Goal: Navigation & Orientation: Find specific page/section

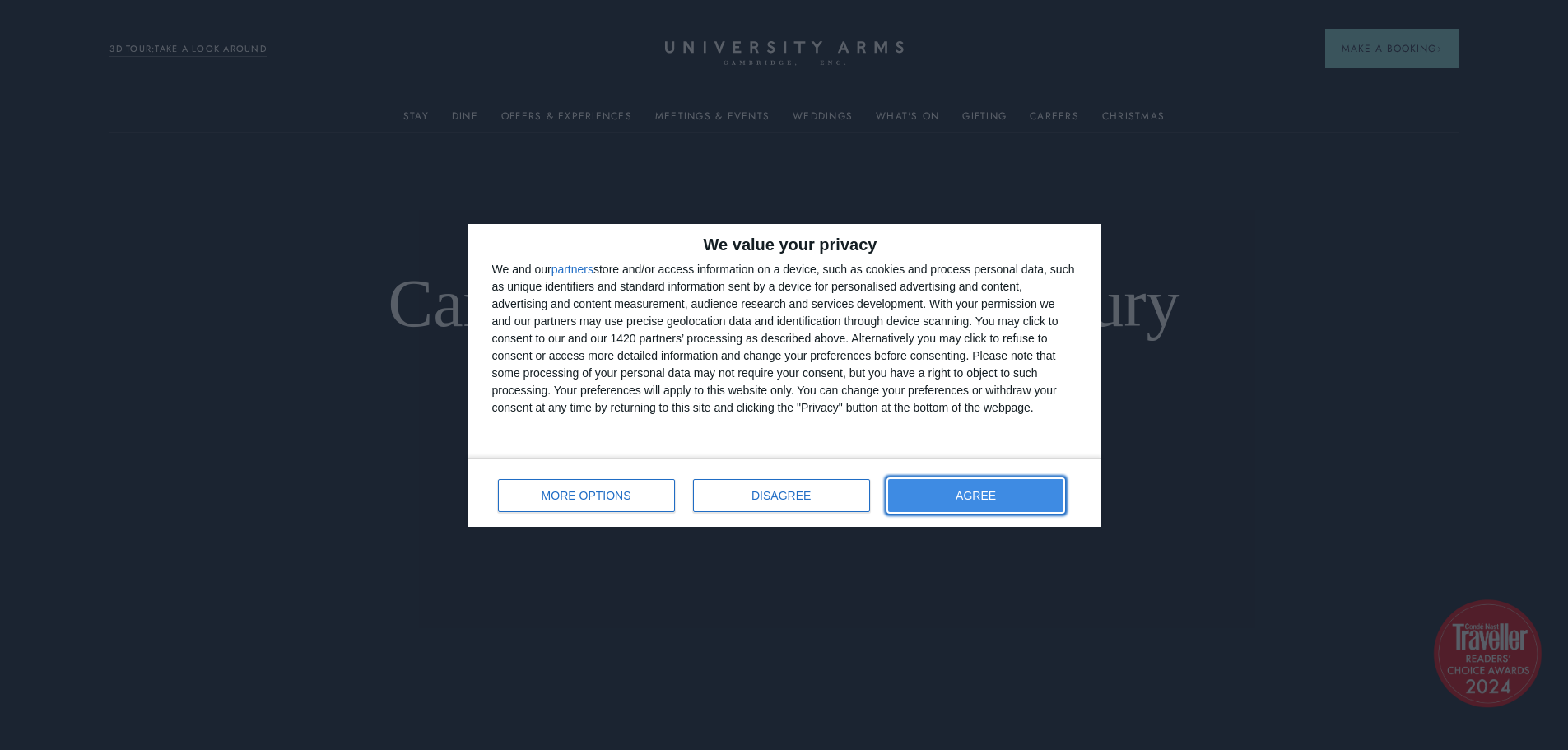
click at [958, 499] on button "AGREE" at bounding box center [976, 496] width 176 height 33
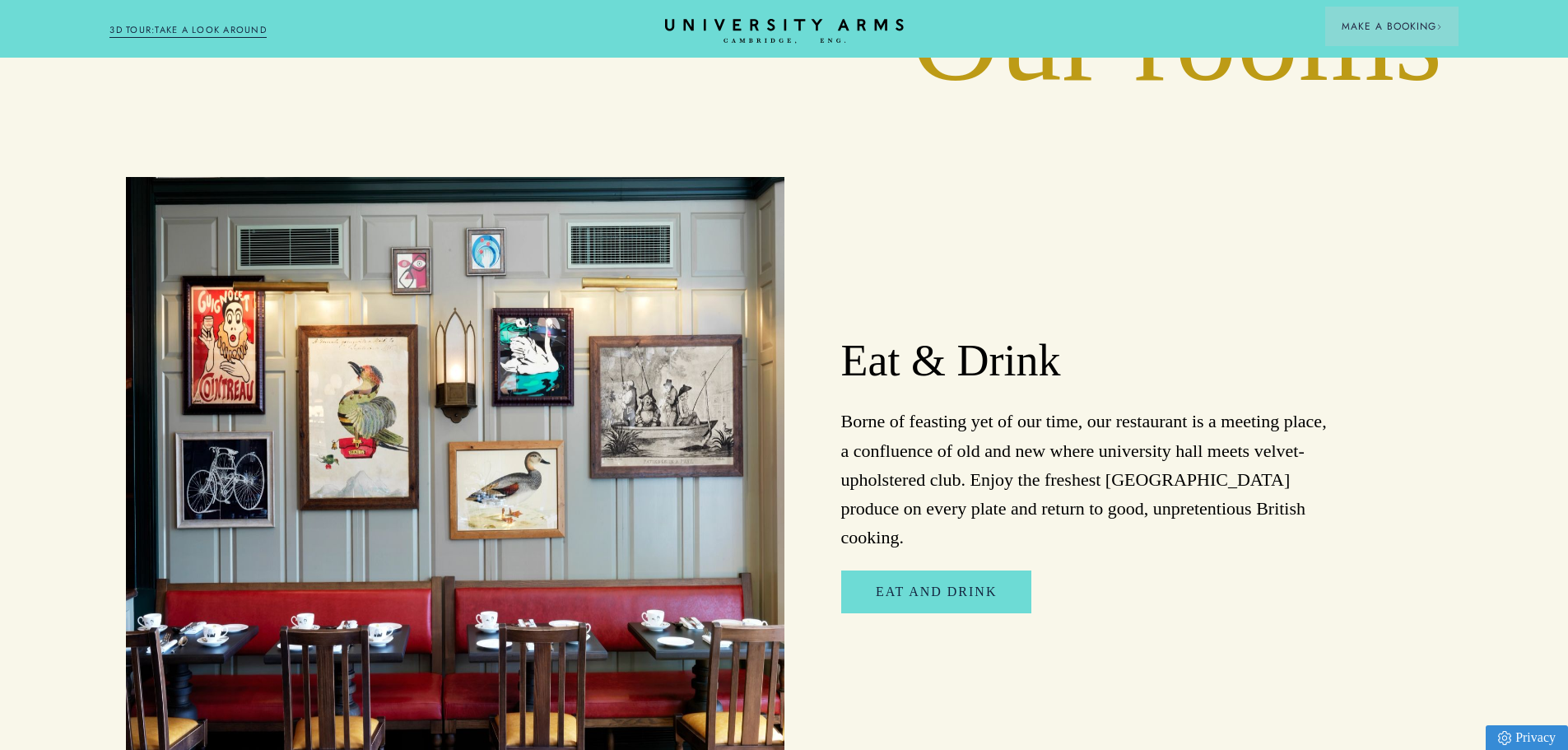
scroll to position [2800, 0]
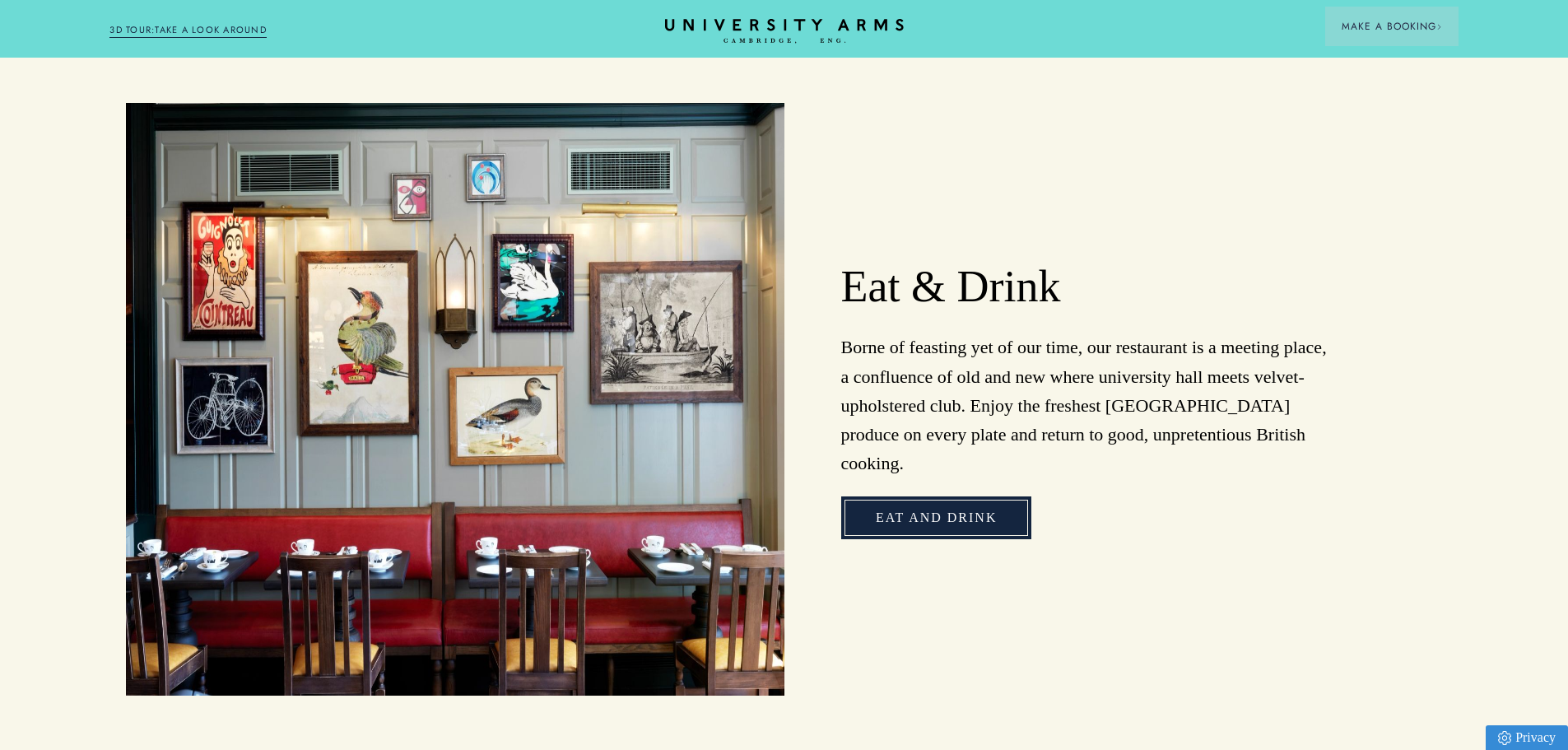
click at [929, 497] on link "Eat and Drink" at bounding box center [936, 518] width 190 height 43
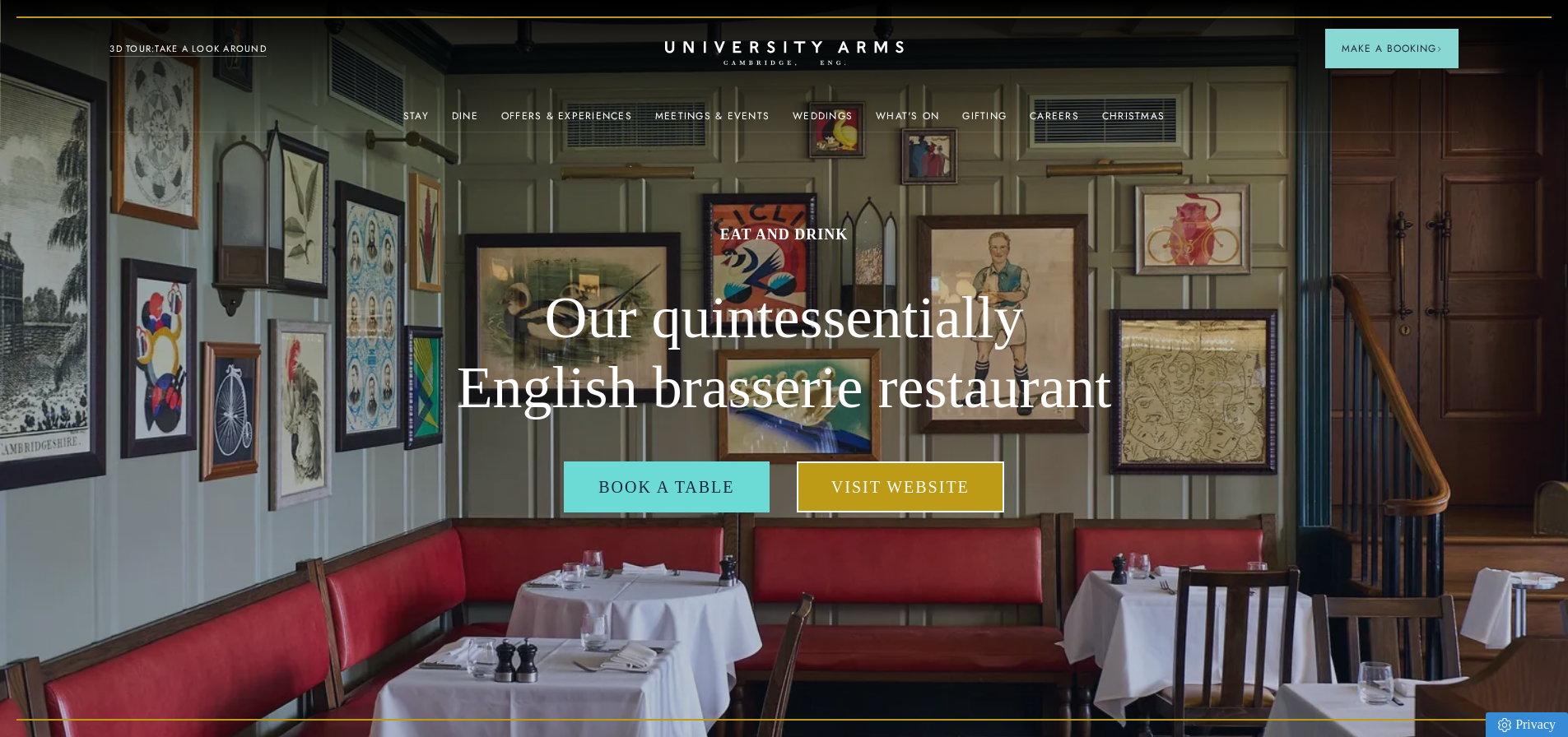
click at [892, 499] on link "Visit Website" at bounding box center [900, 487] width 208 height 51
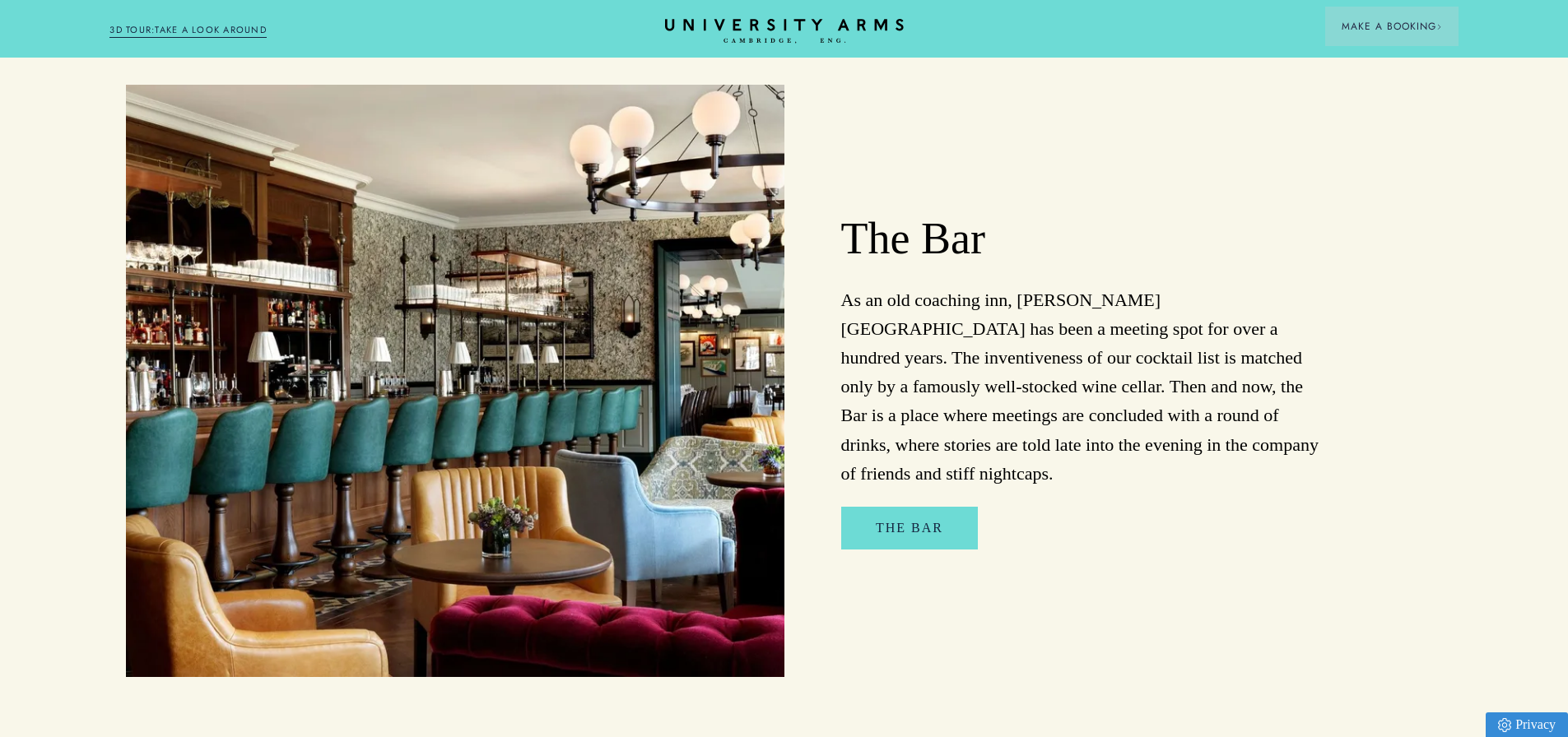
scroll to position [1152, 0]
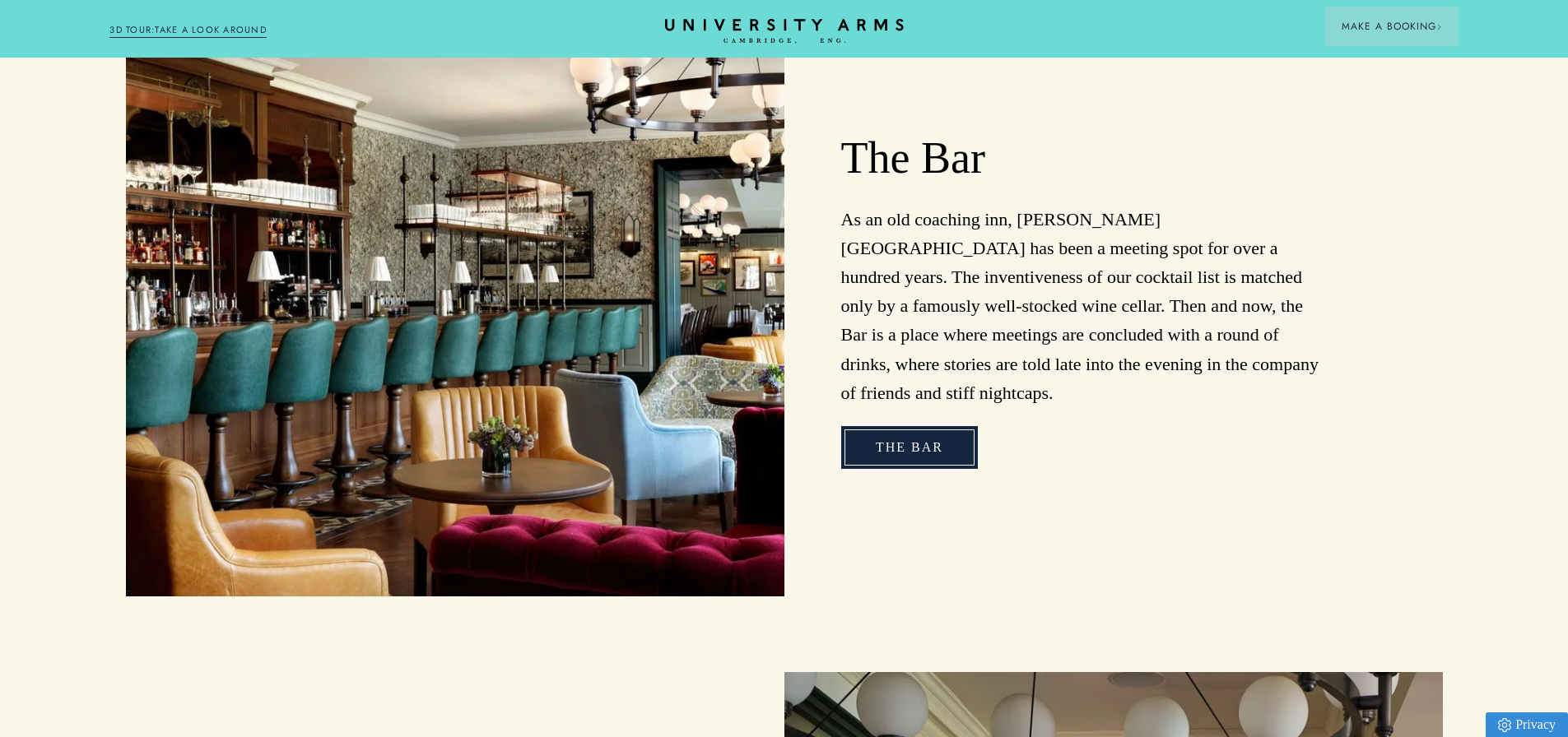
click at [867, 448] on link "The Bar" at bounding box center [909, 447] width 137 height 43
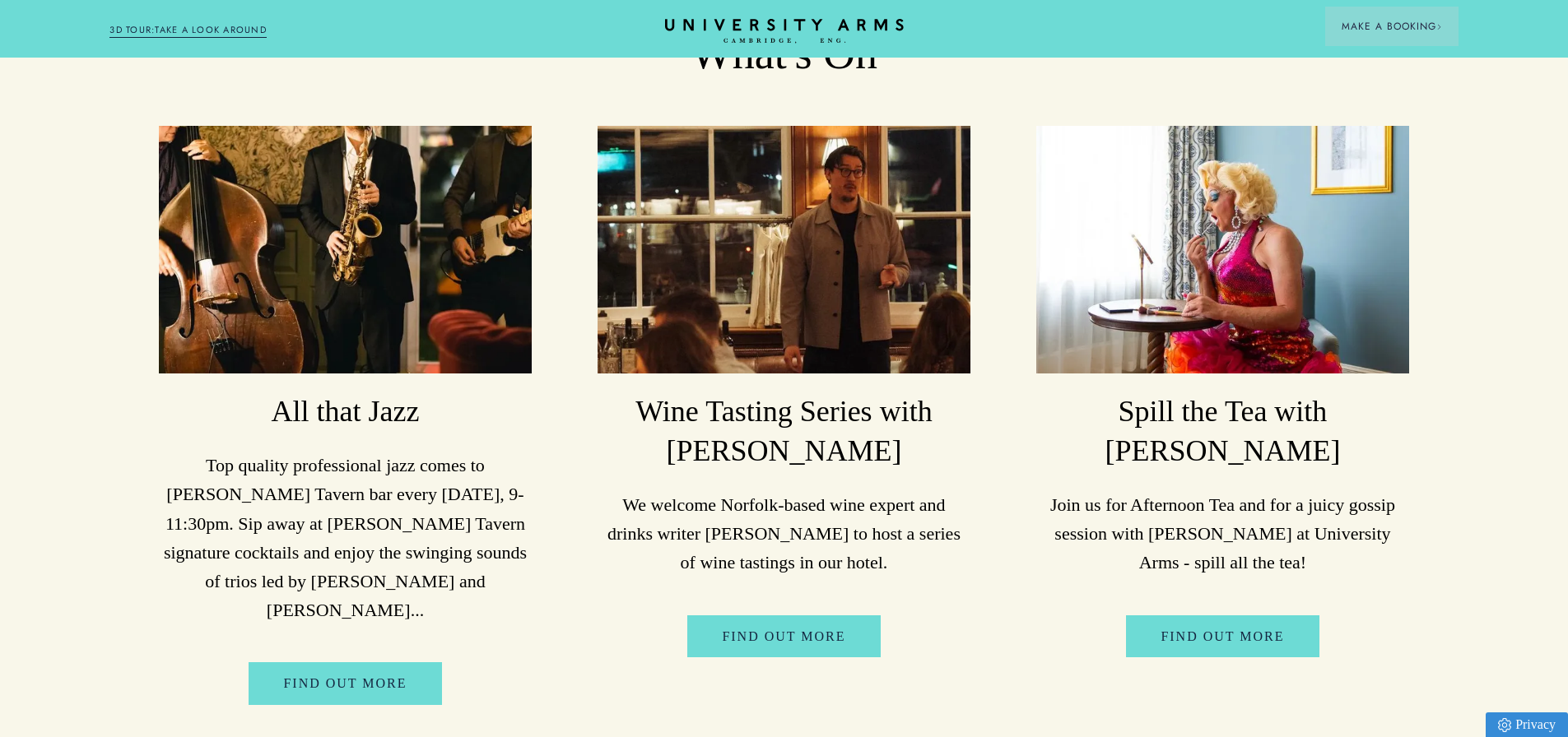
scroll to position [3292, 0]
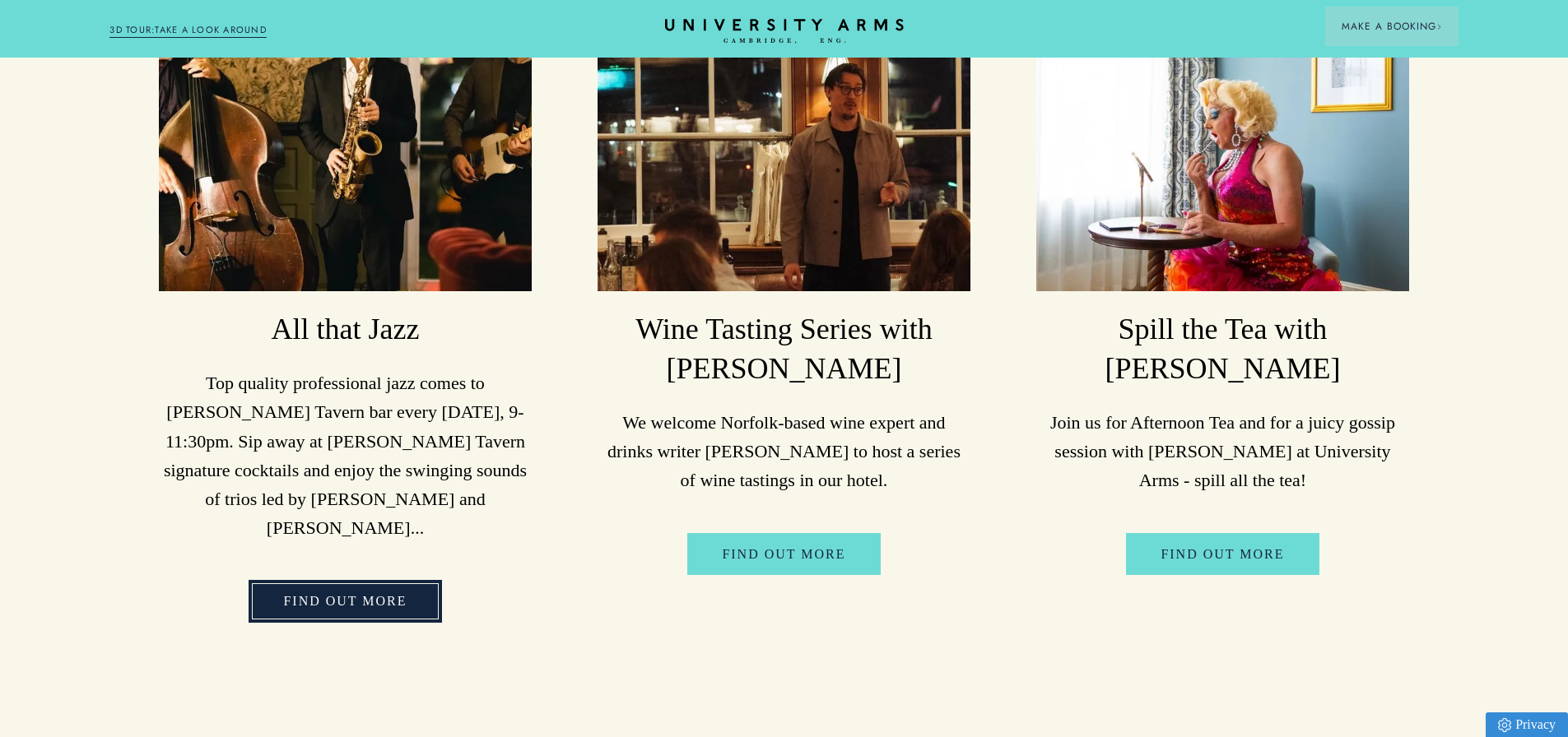
click at [332, 585] on link "Find out more" at bounding box center [345, 601] width 193 height 43
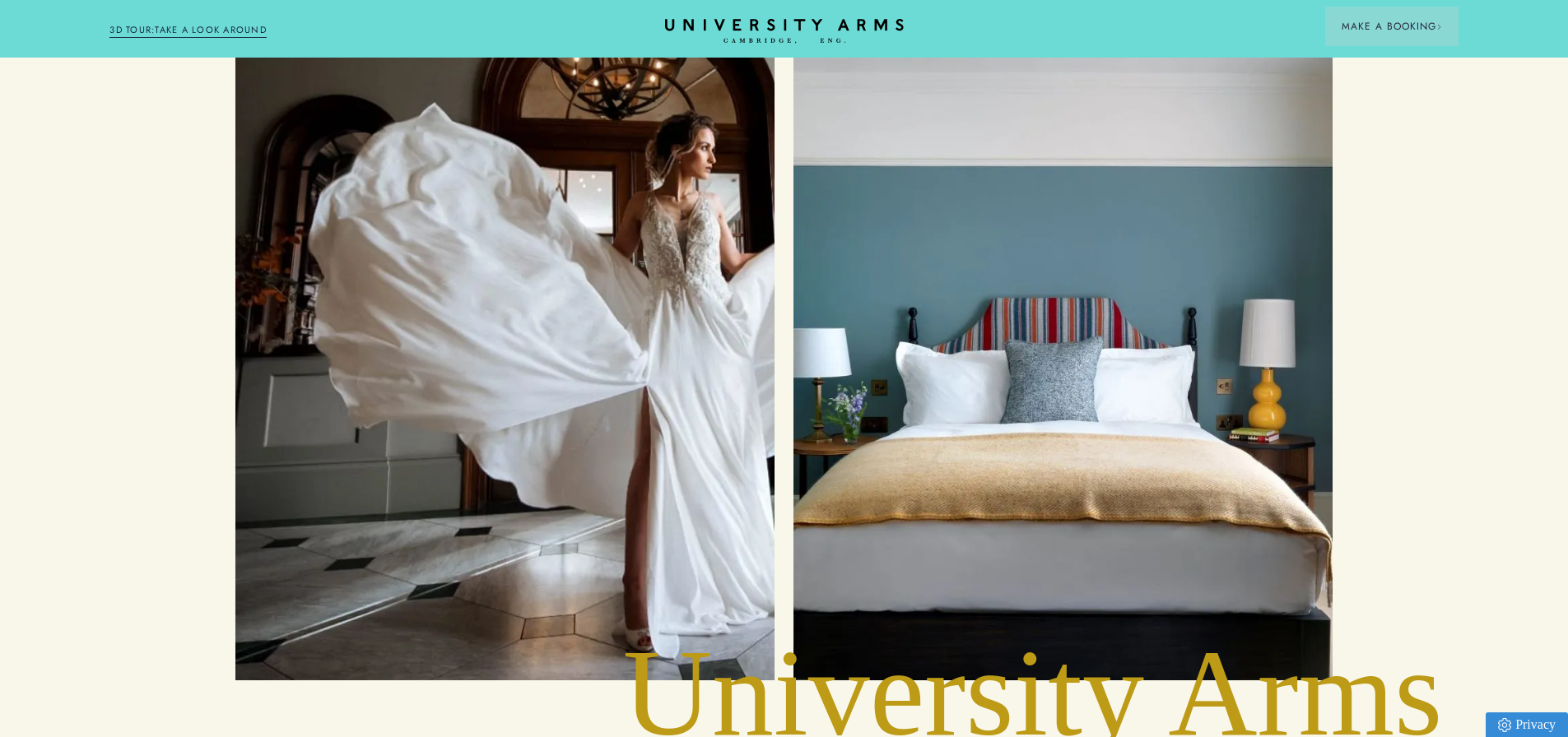
scroll to position [7241, 0]
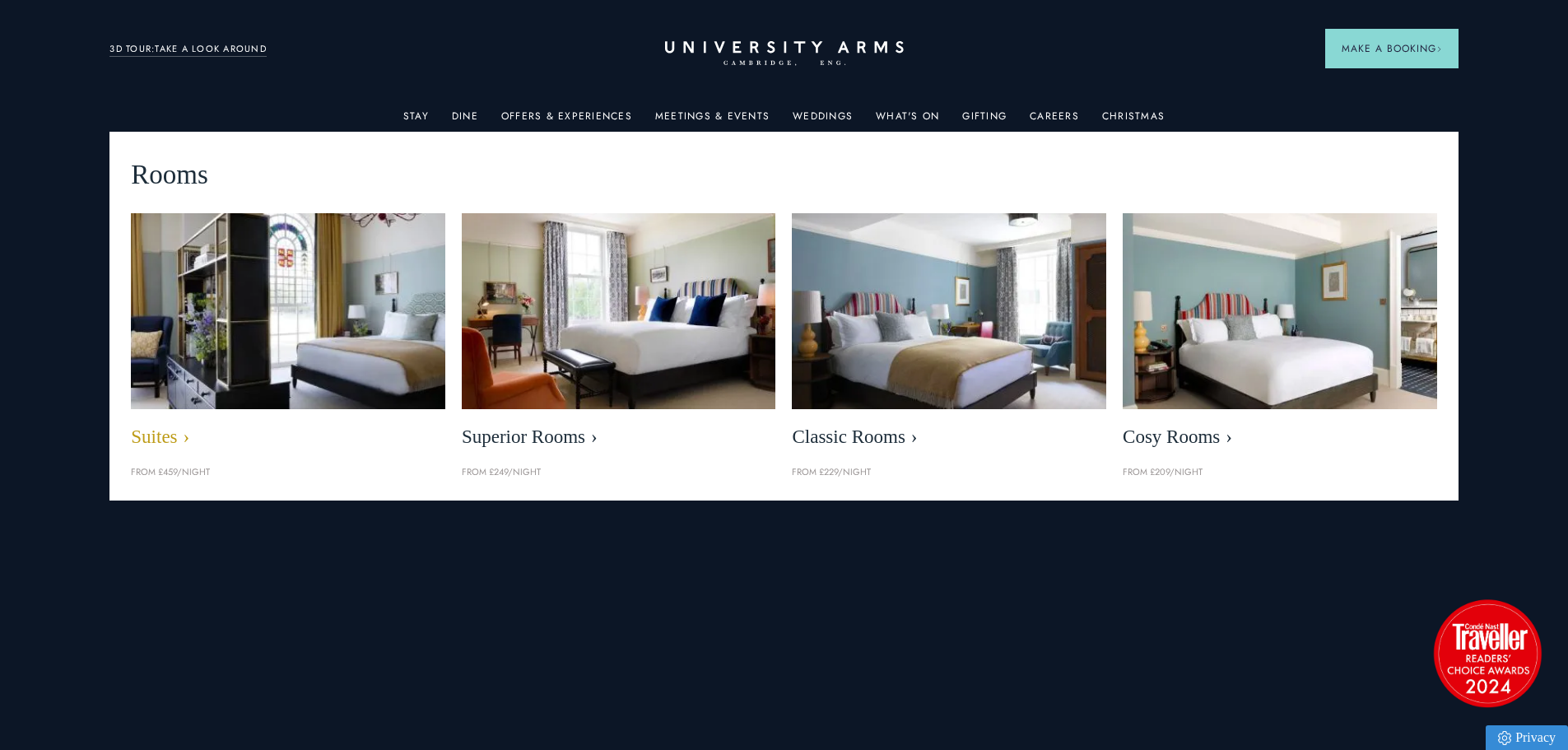
click at [346, 321] on img at bounding box center [289, 311] width 361 height 225
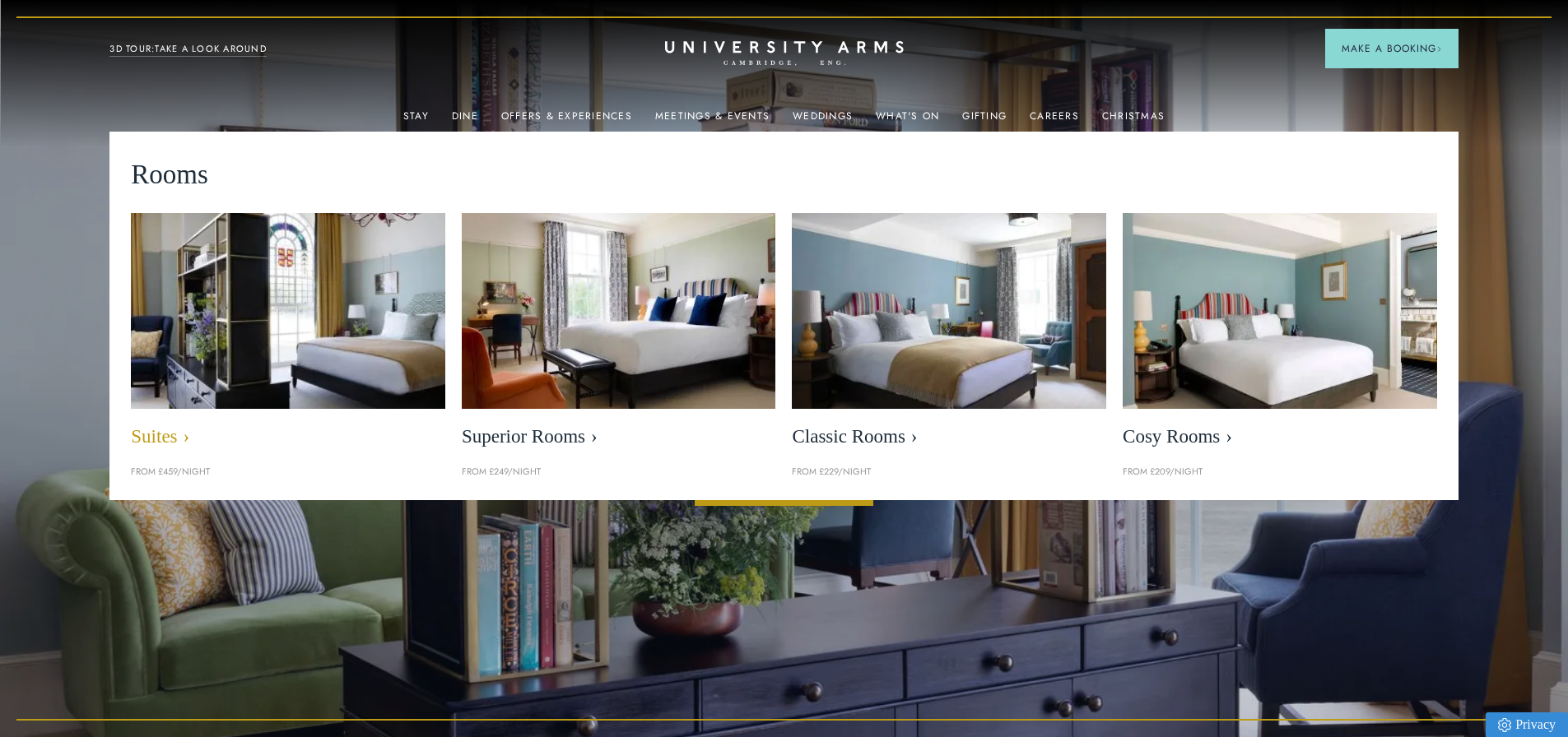
click at [231, 344] on img at bounding box center [289, 310] width 361 height 225
click at [184, 440] on span "Suites" at bounding box center [288, 437] width 314 height 23
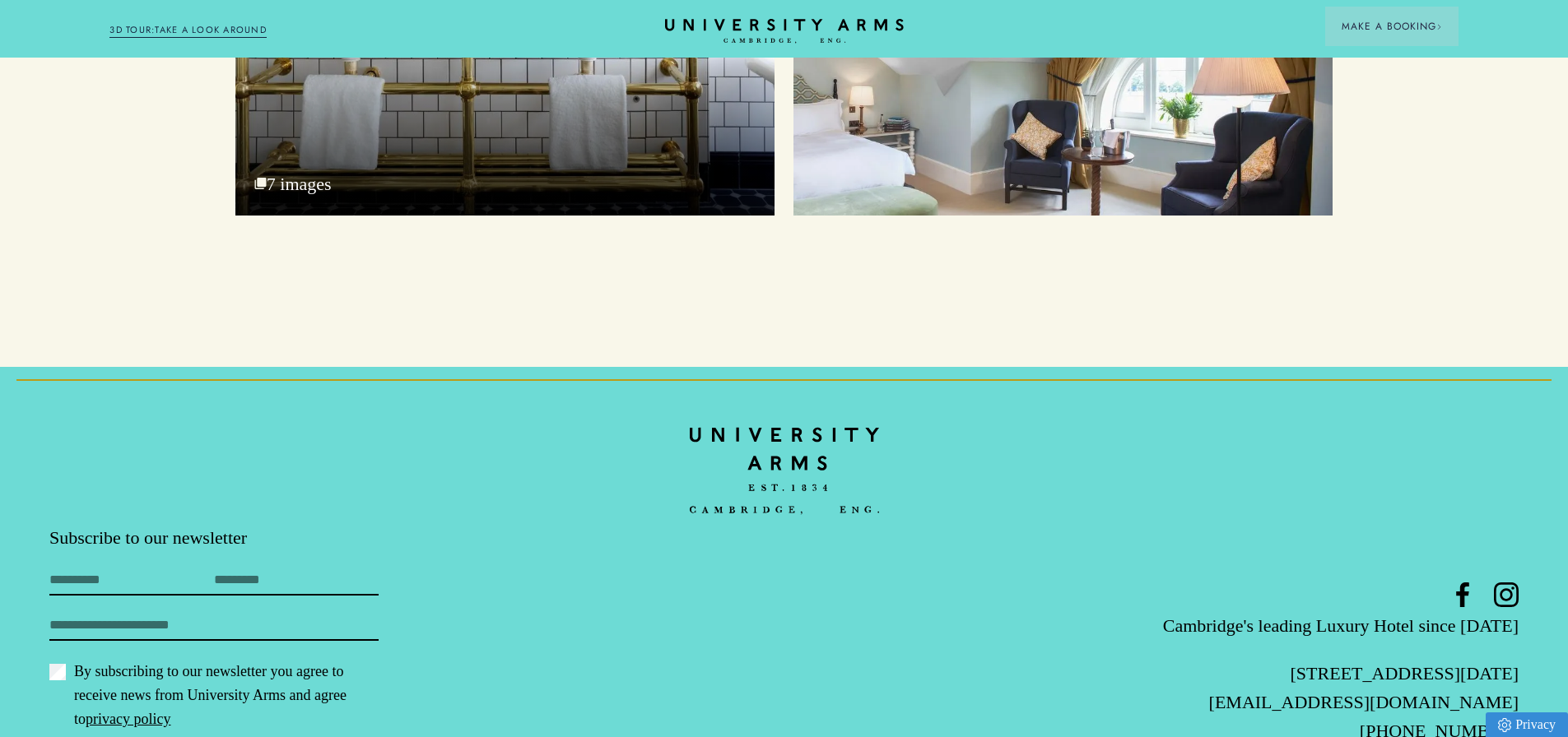
scroll to position [6331, 0]
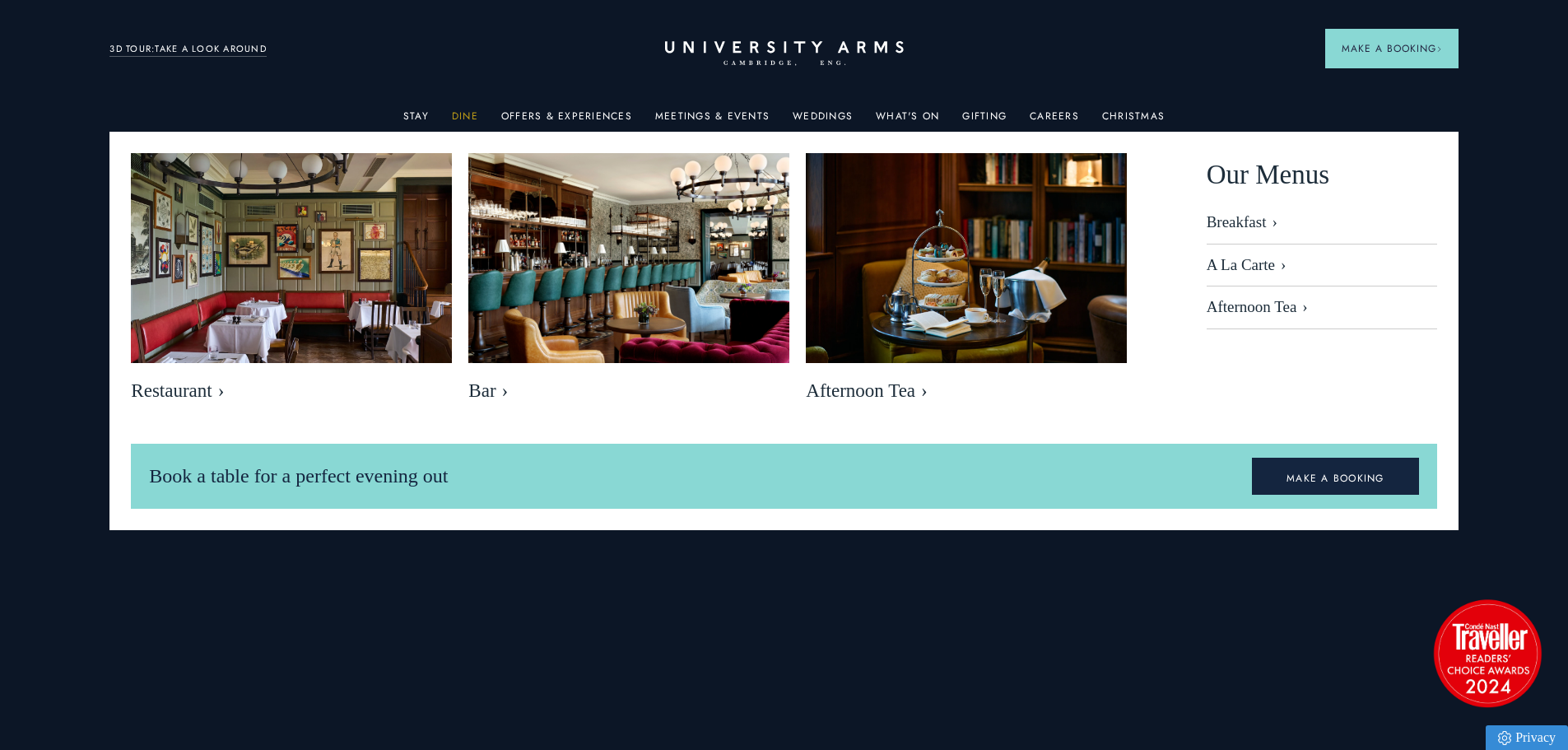
click at [472, 119] on link "Dine" at bounding box center [465, 120] width 26 height 22
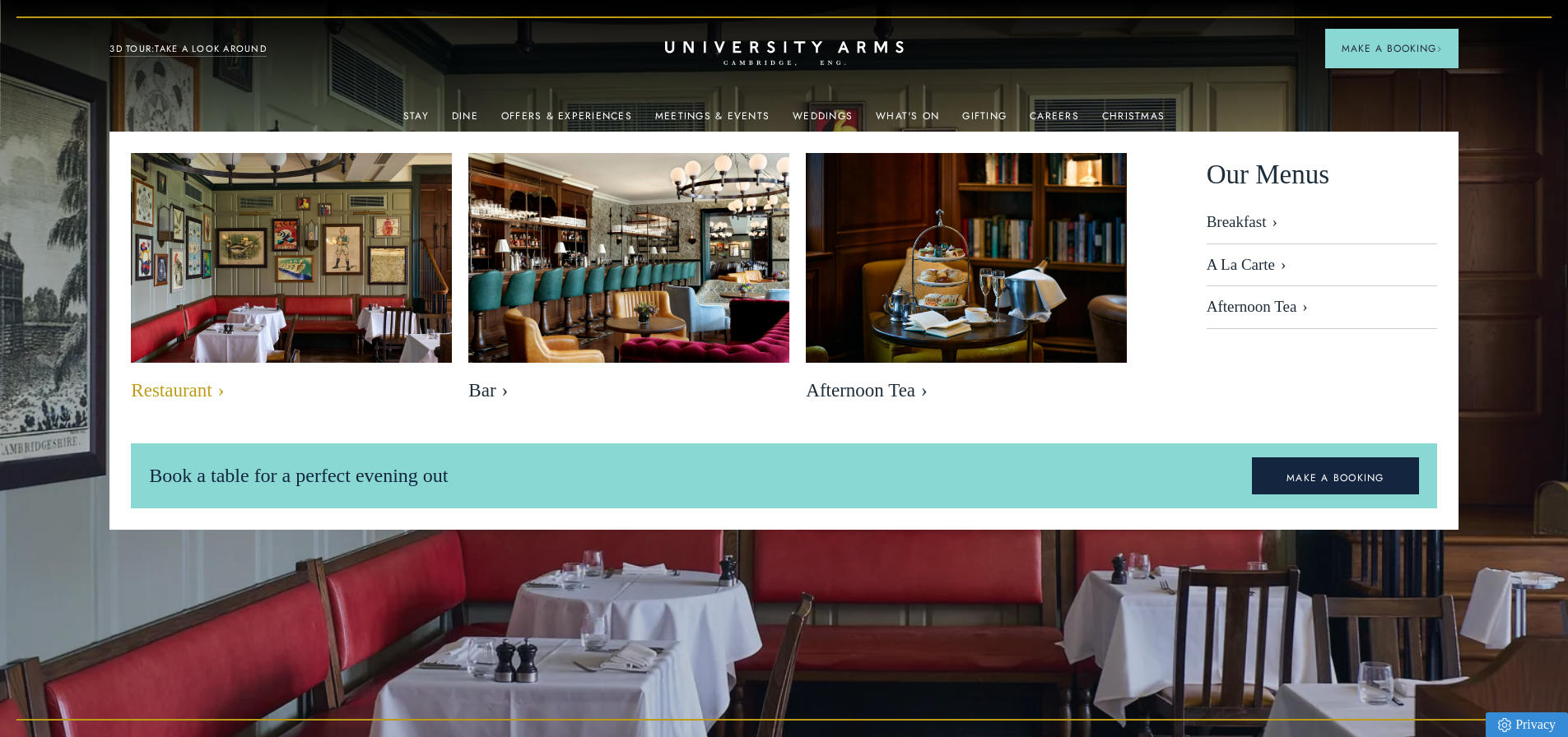
click at [326, 314] on img at bounding box center [292, 260] width 370 height 246
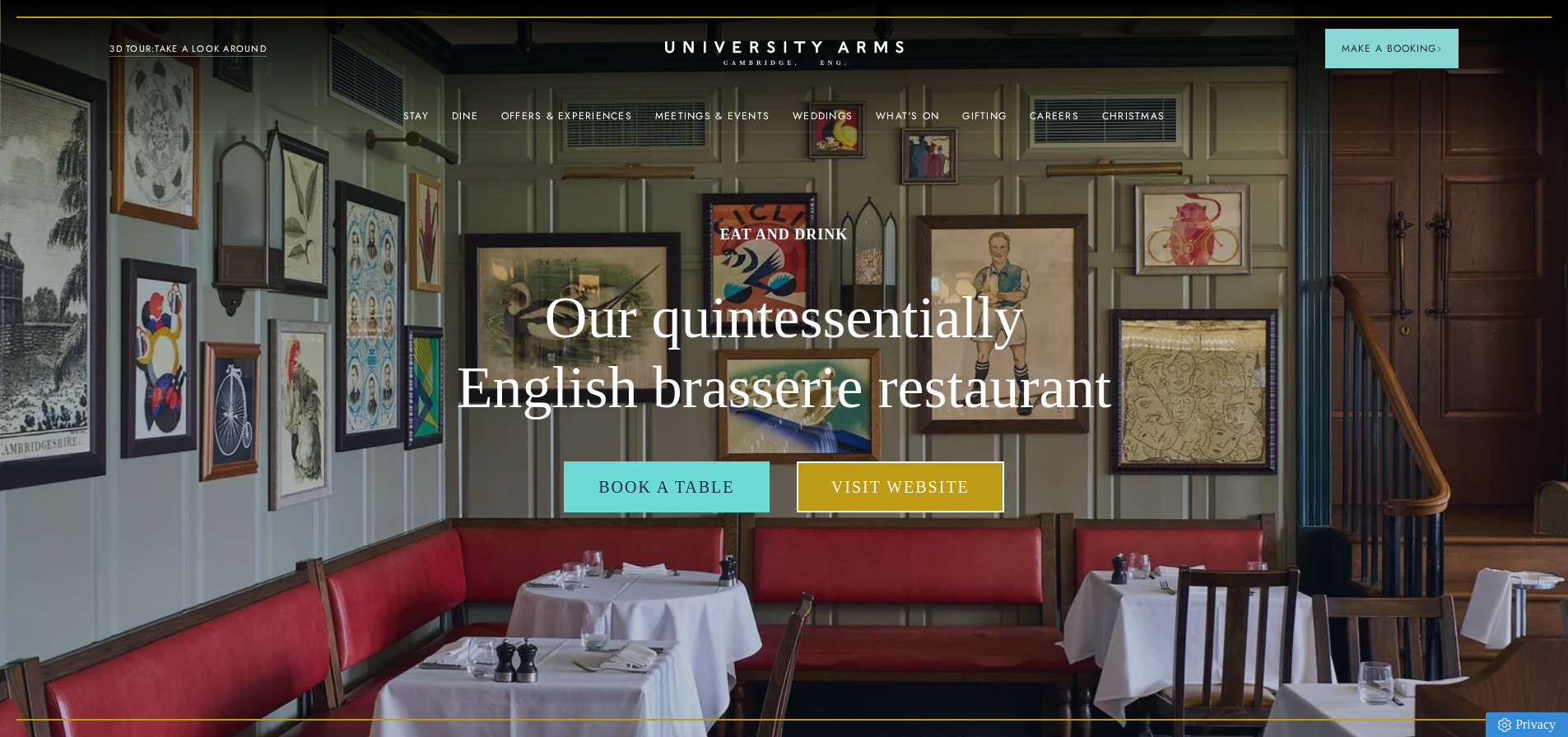
click at [877, 497] on link "Visit Website" at bounding box center [900, 487] width 208 height 51
